Goal: Task Accomplishment & Management: Manage account settings

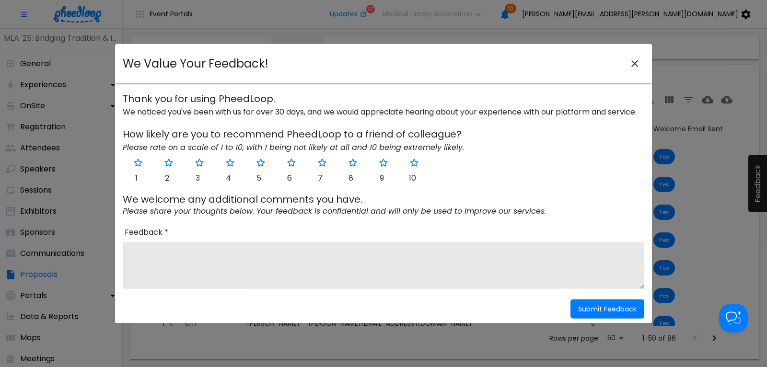
click at [636, 60] on icon "close-modal" at bounding box center [634, 63] width 11 height 11
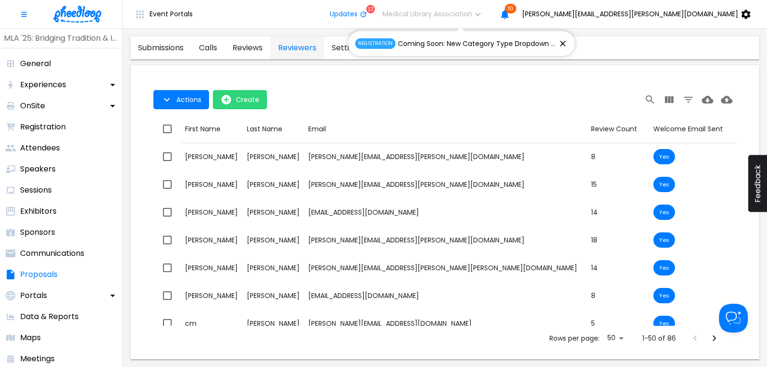
click at [68, 12] on img at bounding box center [77, 14] width 48 height 17
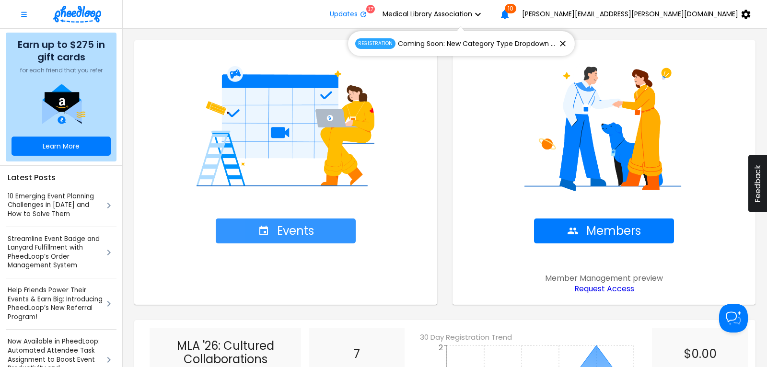
click at [292, 231] on span "Events" at bounding box center [286, 230] width 56 height 13
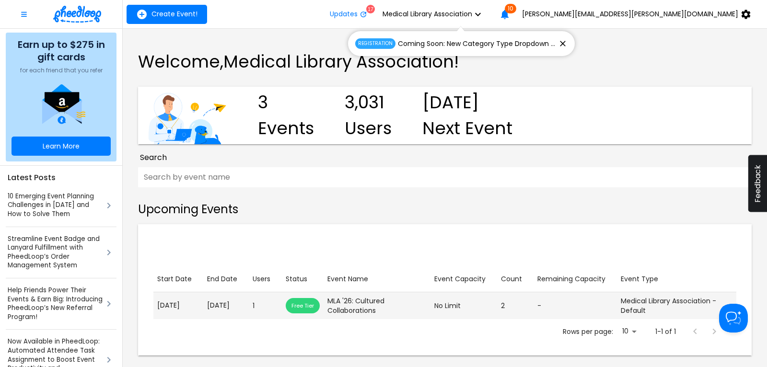
click at [229, 306] on p "[DATE]" at bounding box center [226, 305] width 38 height 10
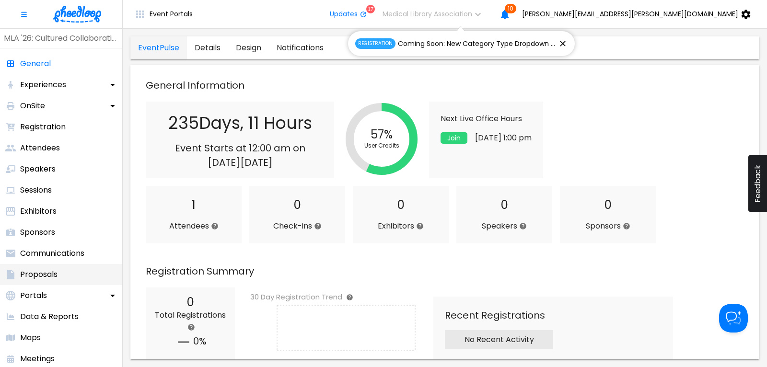
click at [39, 276] on p "Proposals" at bounding box center [38, 274] width 37 height 11
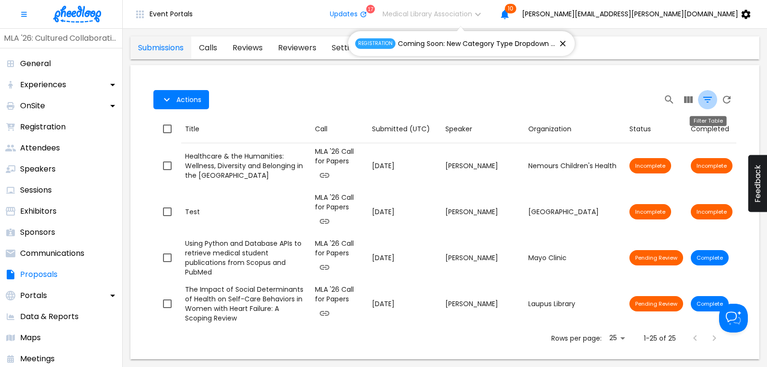
click at [705, 99] on icon "Filter Table" at bounding box center [706, 99] width 11 height 11
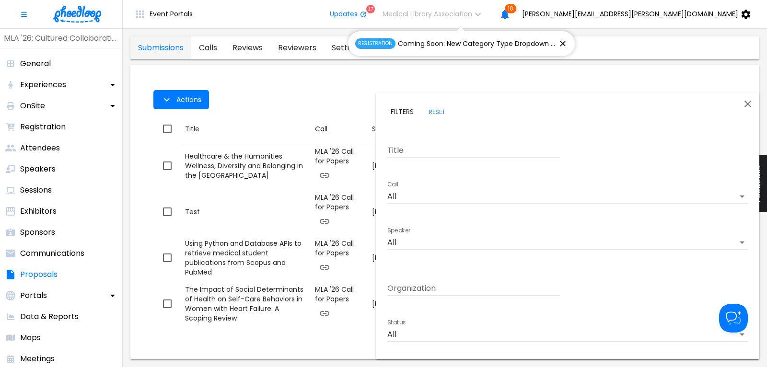
click at [433, 196] on body "Event Portals Updates 17 Medical Library Association 10 [PERSON_NAME][EMAIL_ADD…" at bounding box center [383, 183] width 767 height 367
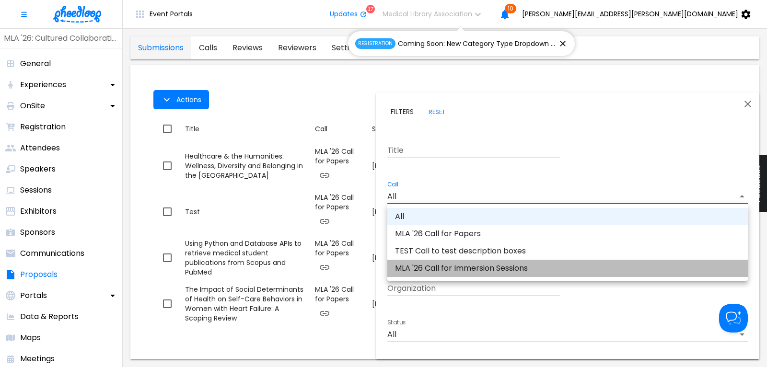
click at [449, 268] on li "MLA '26 Call for Immersion Sessions" at bounding box center [567, 268] width 360 height 17
type input "CALKIRA09Z18DK8"
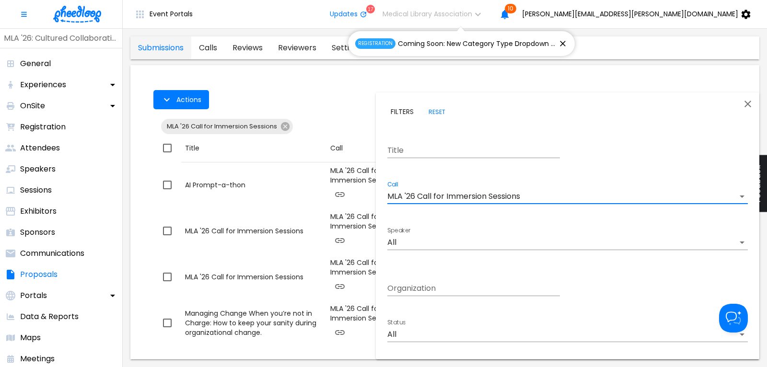
click at [356, 99] on div at bounding box center [383, 183] width 767 height 367
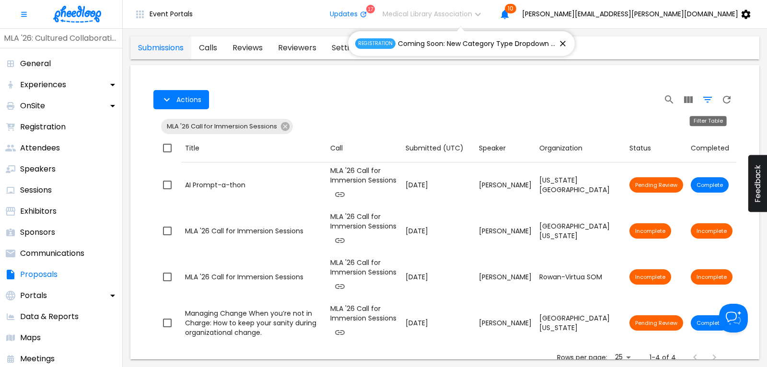
click at [708, 100] on icon "Filter Table" at bounding box center [707, 100] width 9 height 6
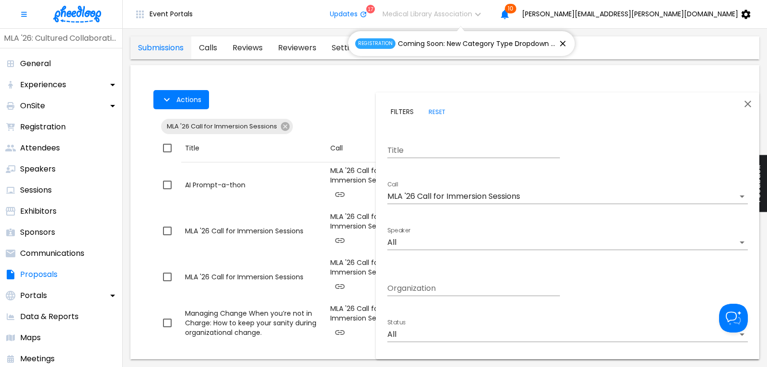
click at [435, 195] on body "Event Portals Updates 17 Medical Library Association 10 [PERSON_NAME][EMAIL_ADD…" at bounding box center [383, 183] width 767 height 367
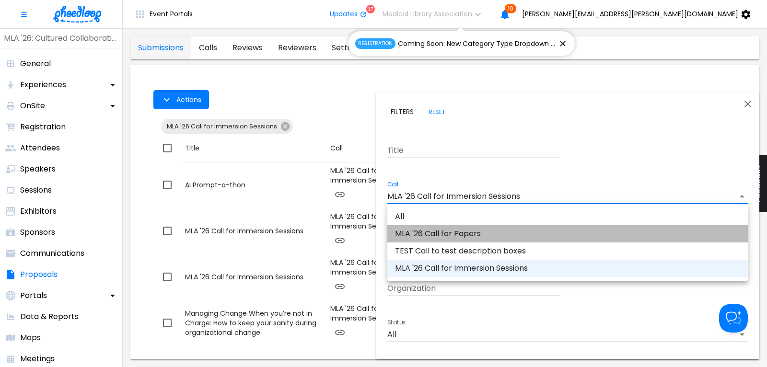
click at [439, 231] on li "MLA '26 Call for Papers" at bounding box center [567, 233] width 360 height 17
type input "CAL6J58XLN5OUAT"
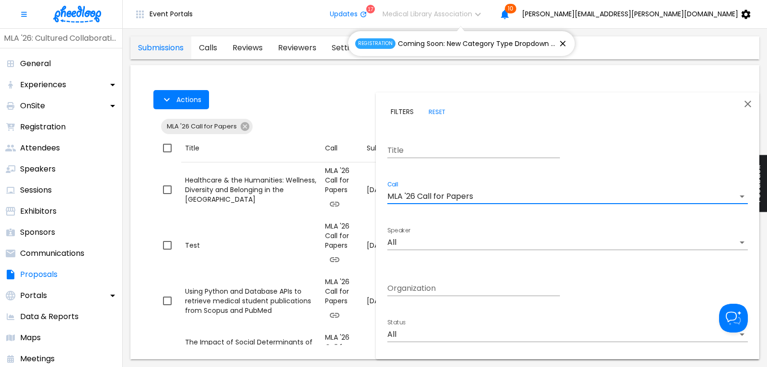
click at [340, 109] on div at bounding box center [383, 183] width 767 height 367
